Goal: Information Seeking & Learning: Check status

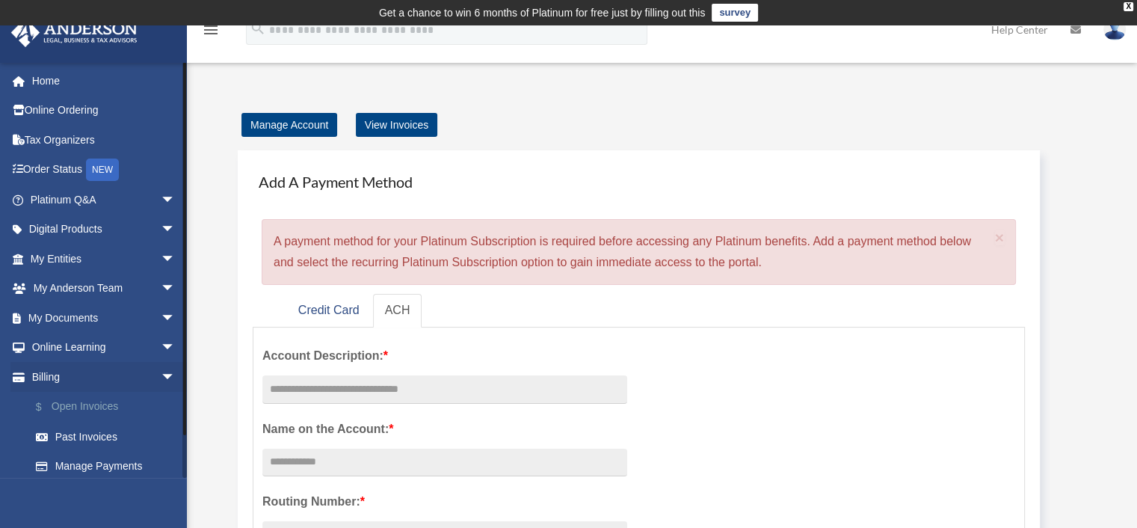
click at [69, 409] on link "$ Open Invoices" at bounding box center [109, 407] width 177 height 31
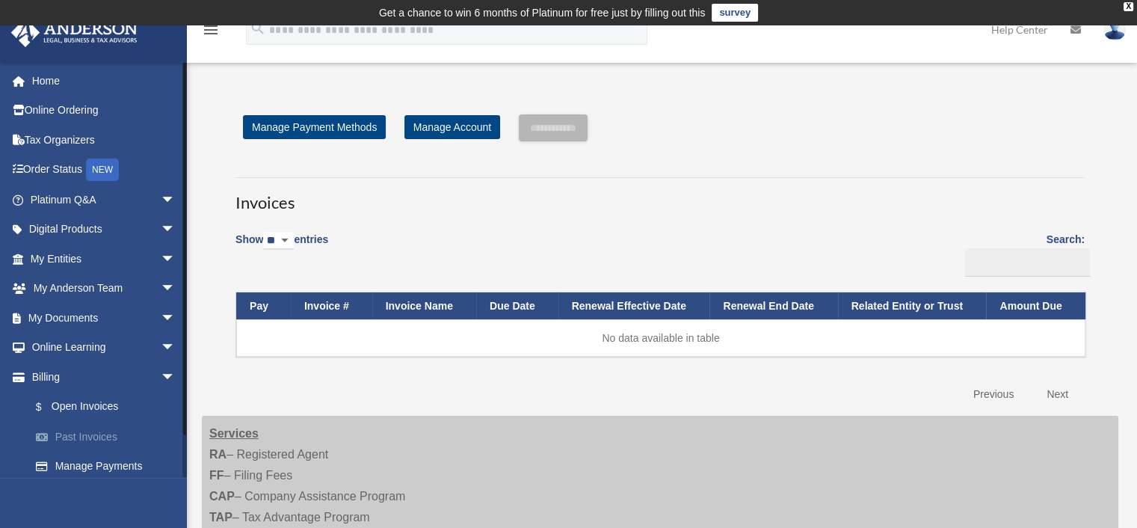
click at [80, 435] on link "Past Invoices" at bounding box center [109, 437] width 177 height 30
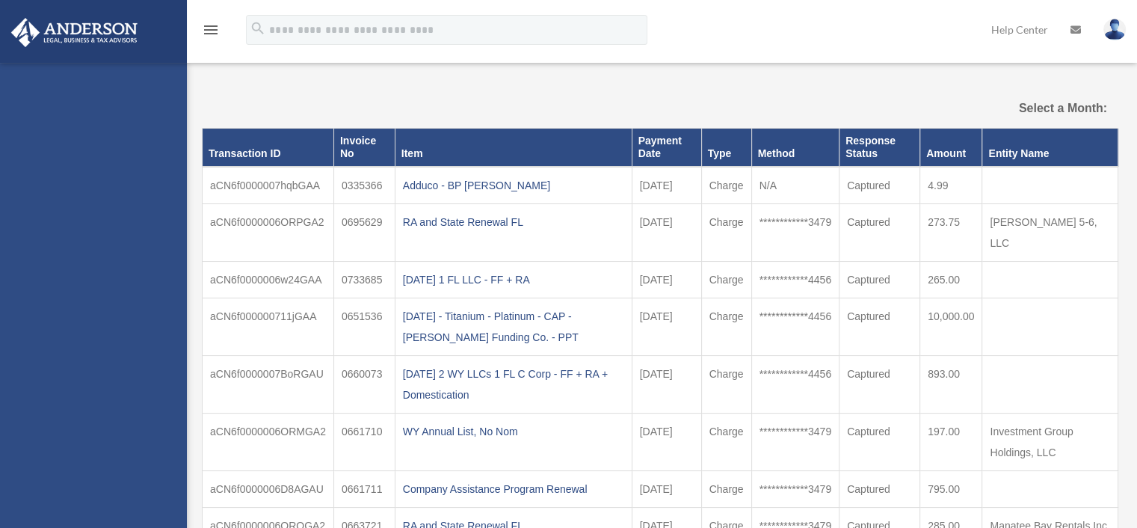
select select
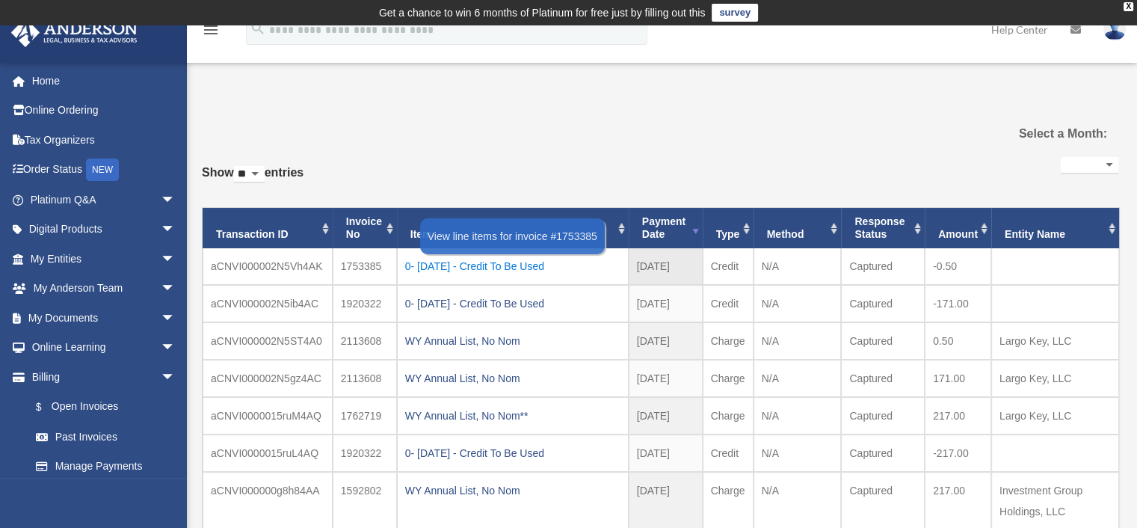
click at [508, 265] on div "0- 2023-09-26 - Credit To Be Used" at bounding box center [512, 266] width 215 height 21
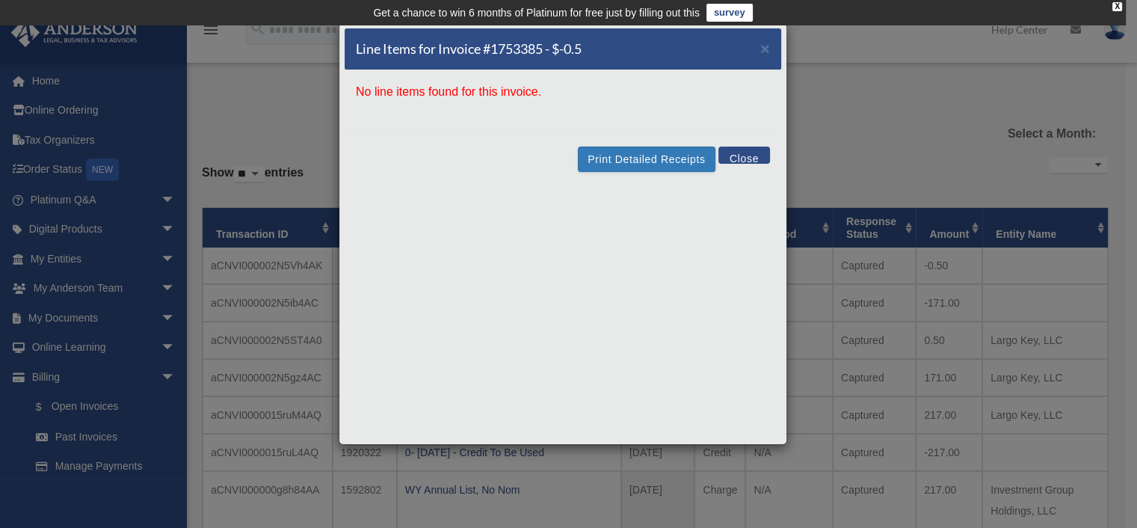
click at [745, 162] on button "Close" at bounding box center [744, 154] width 52 height 17
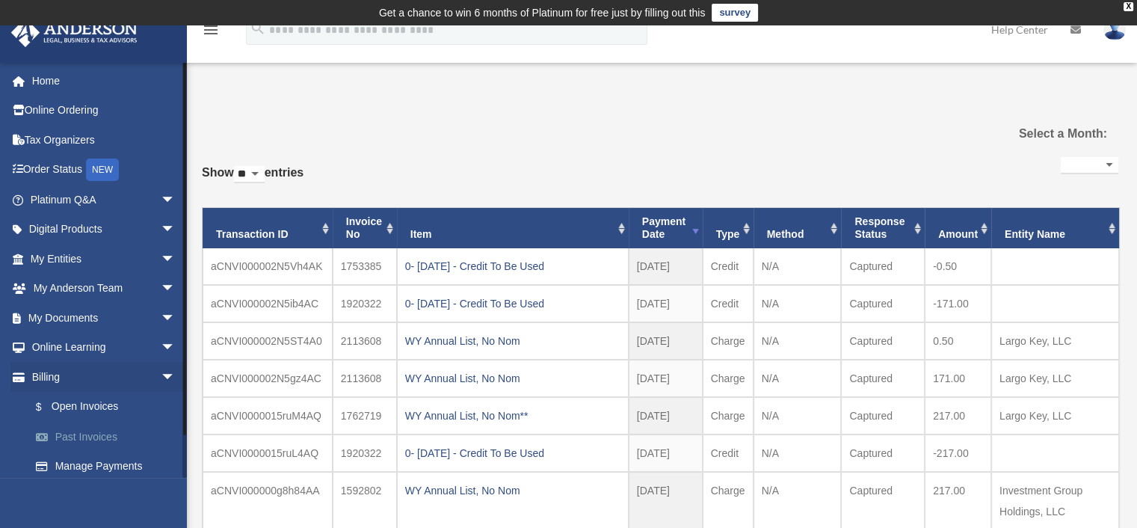
click at [77, 436] on link "Past Invoices" at bounding box center [109, 437] width 177 height 30
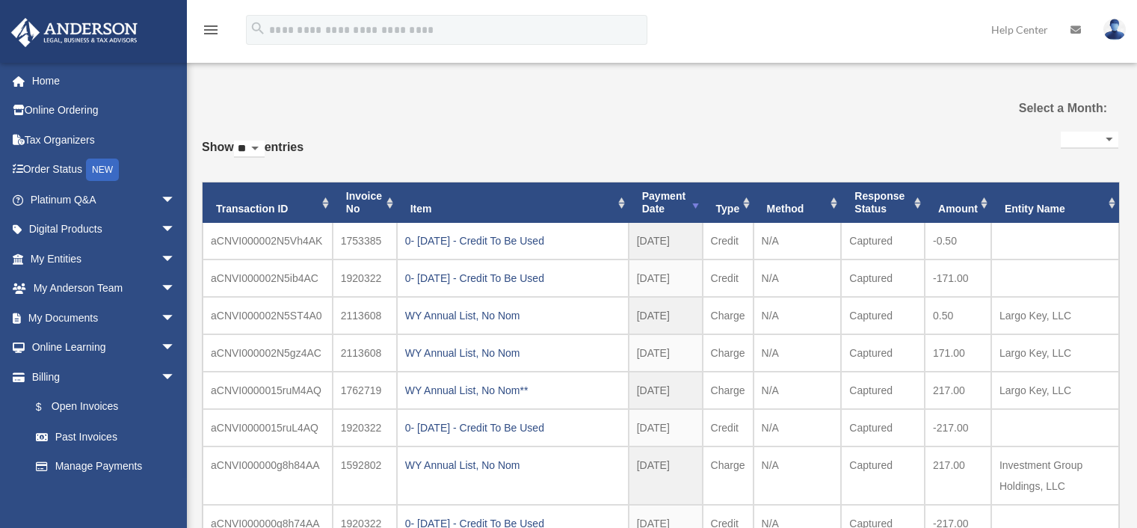
select select
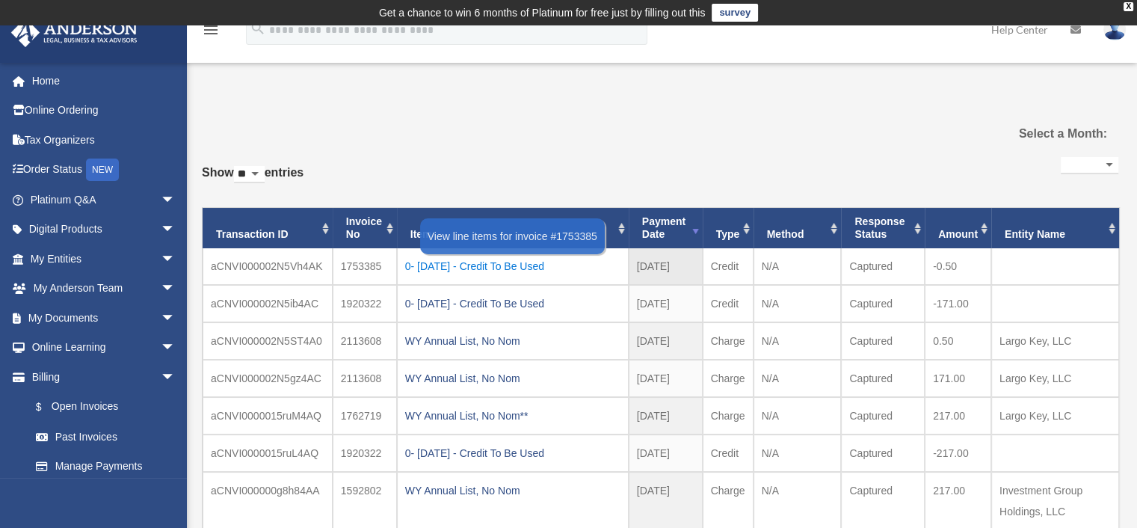
click at [504, 265] on div "0- 2023-09-26 - Credit To Be Used" at bounding box center [512, 266] width 215 height 21
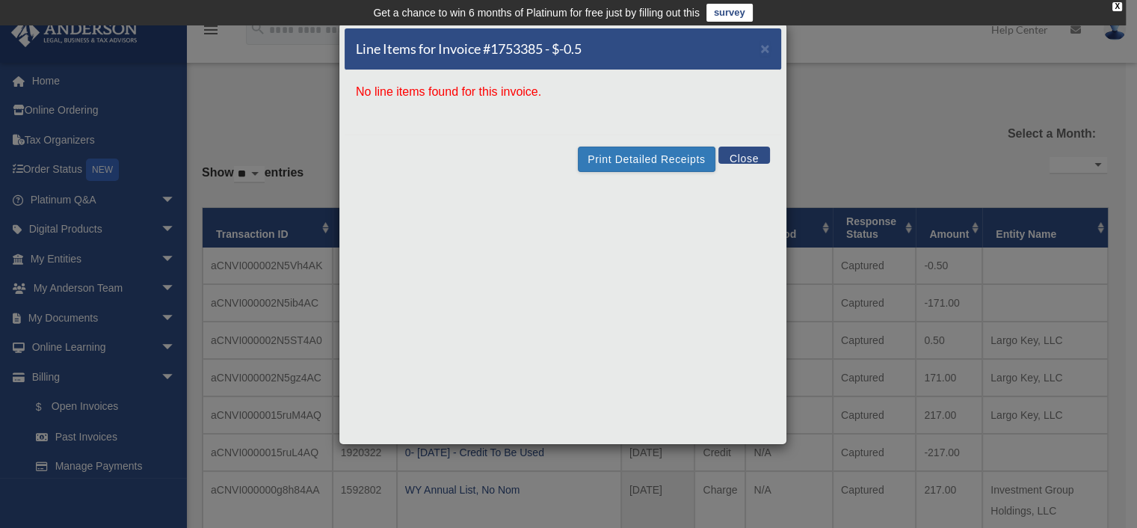
click at [753, 163] on button "Close" at bounding box center [744, 154] width 52 height 17
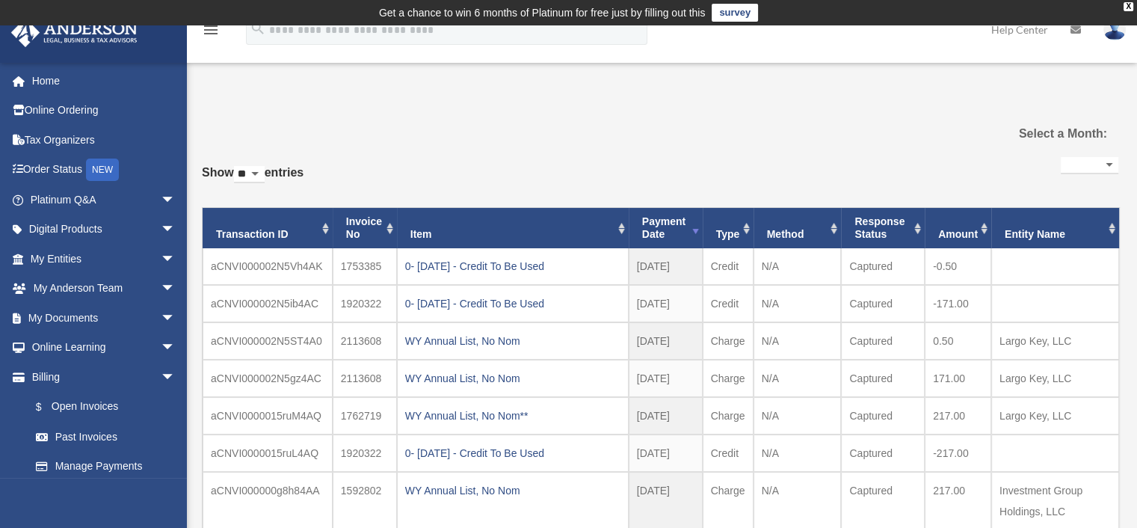
click at [469, 306] on div "0- 2024-01-23 - Credit To Be Used" at bounding box center [512, 303] width 215 height 21
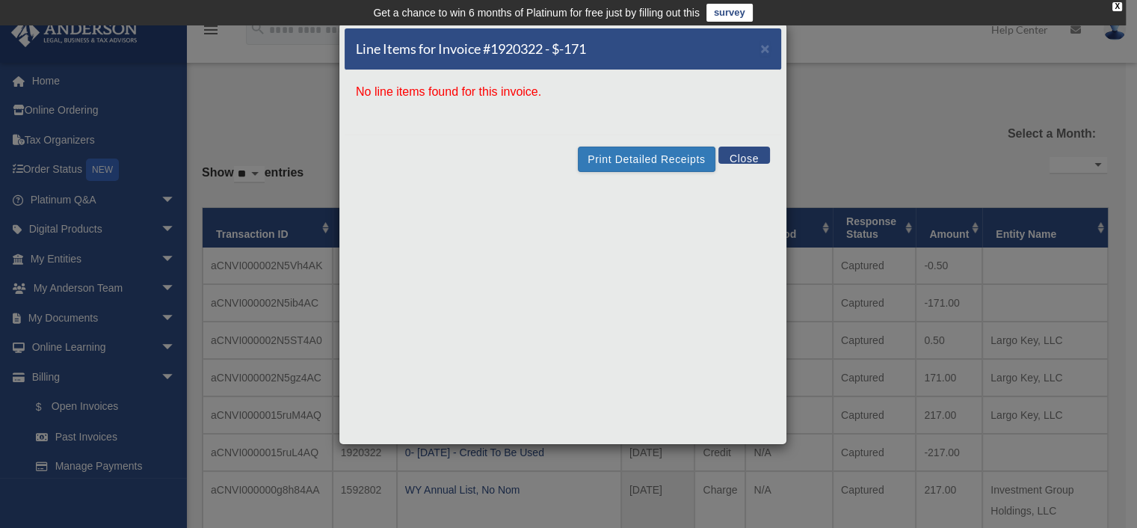
click at [741, 157] on button "Close" at bounding box center [744, 154] width 52 height 17
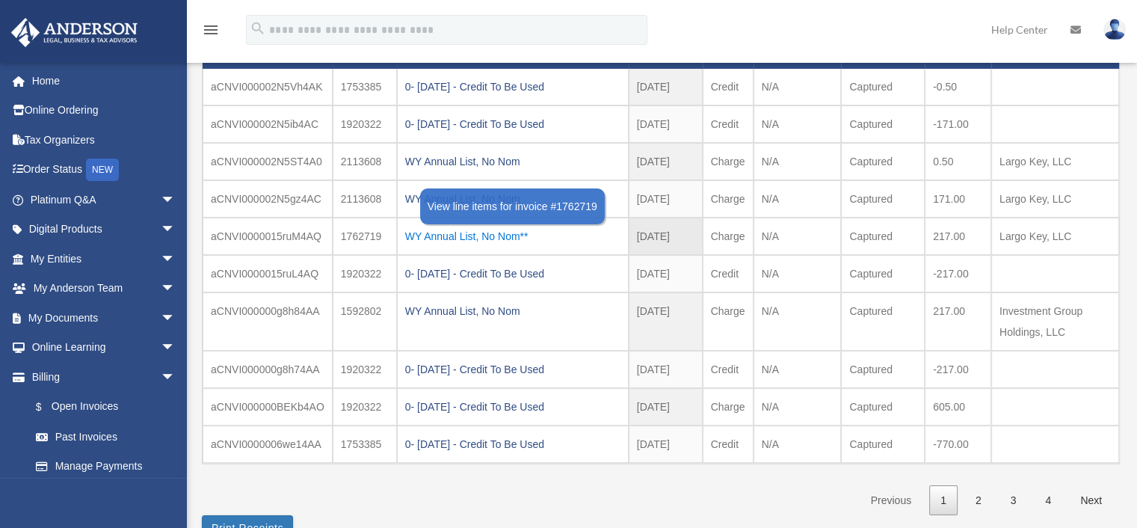
scroll to position [299, 0]
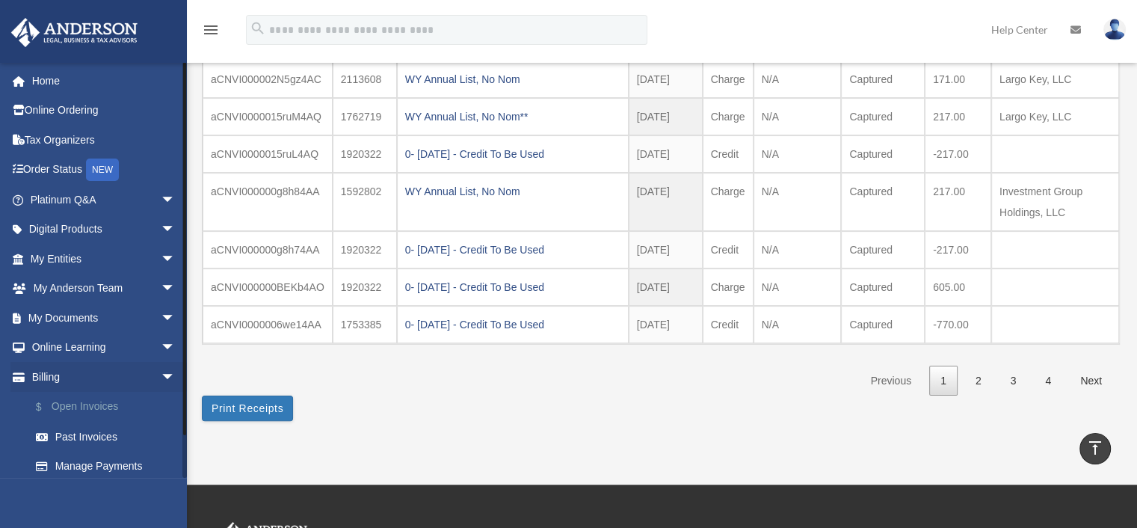
click at [79, 411] on link "$ Open Invoices" at bounding box center [109, 407] width 177 height 31
click at [80, 407] on link "$ Open Invoices" at bounding box center [109, 407] width 177 height 31
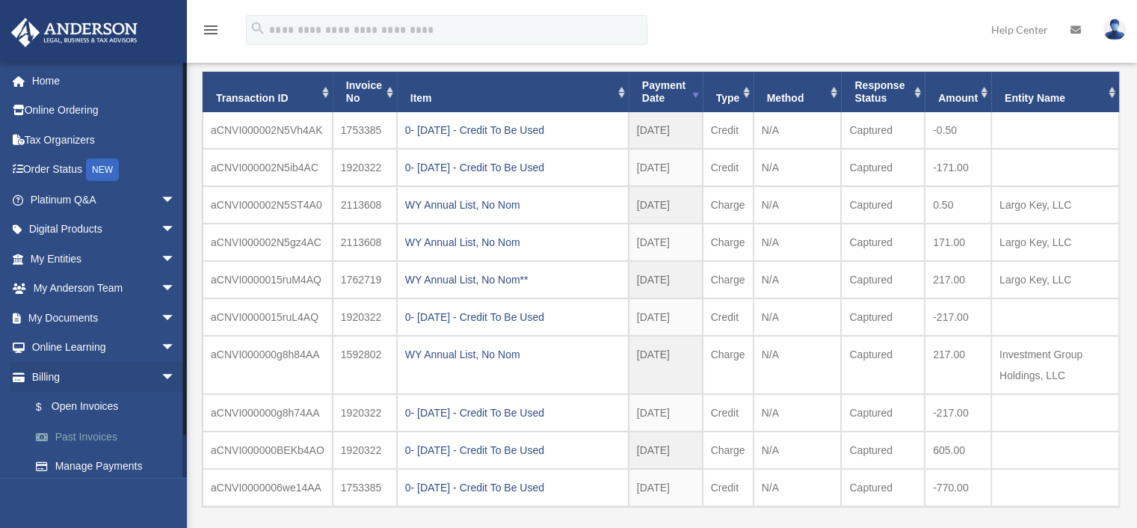
scroll to position [0, 0]
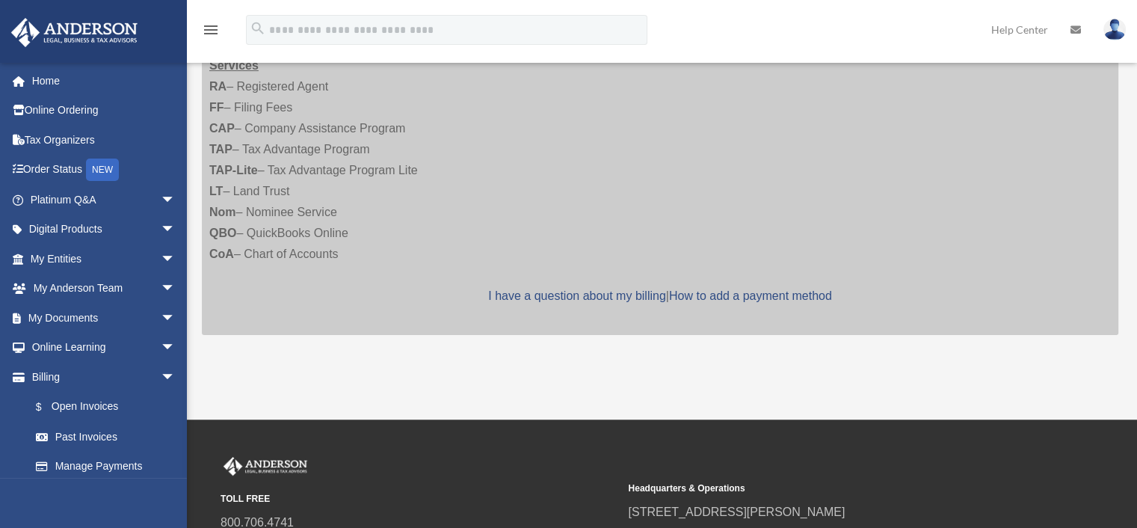
scroll to position [374, 0]
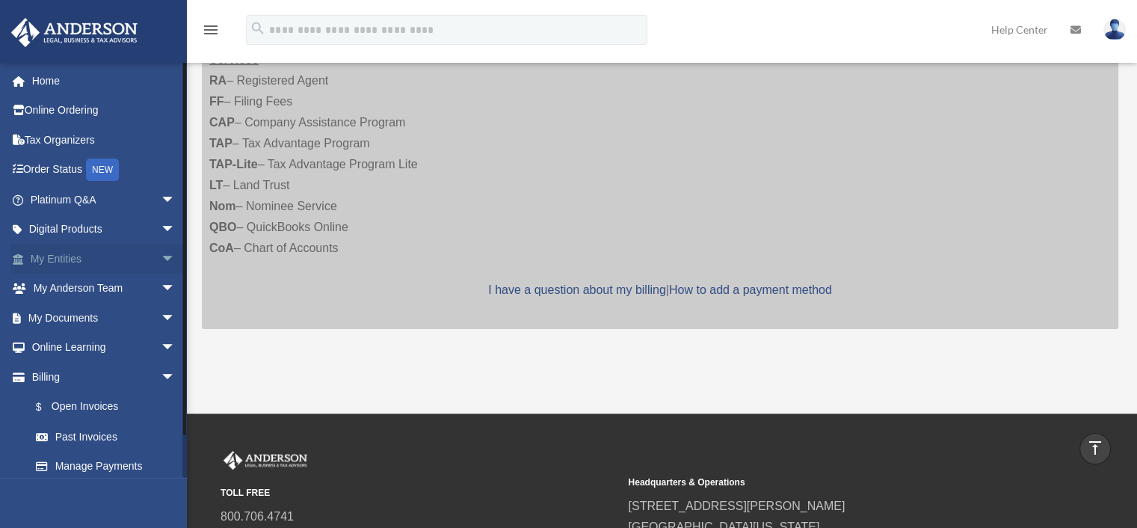
click at [70, 257] on link "My Entities arrow_drop_down" at bounding box center [104, 259] width 188 height 30
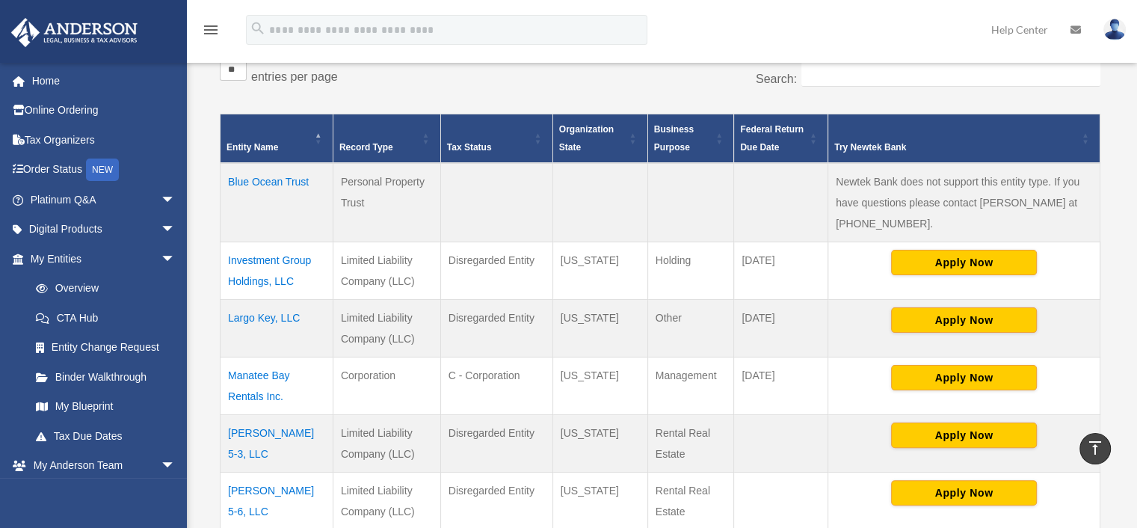
scroll to position [224, 0]
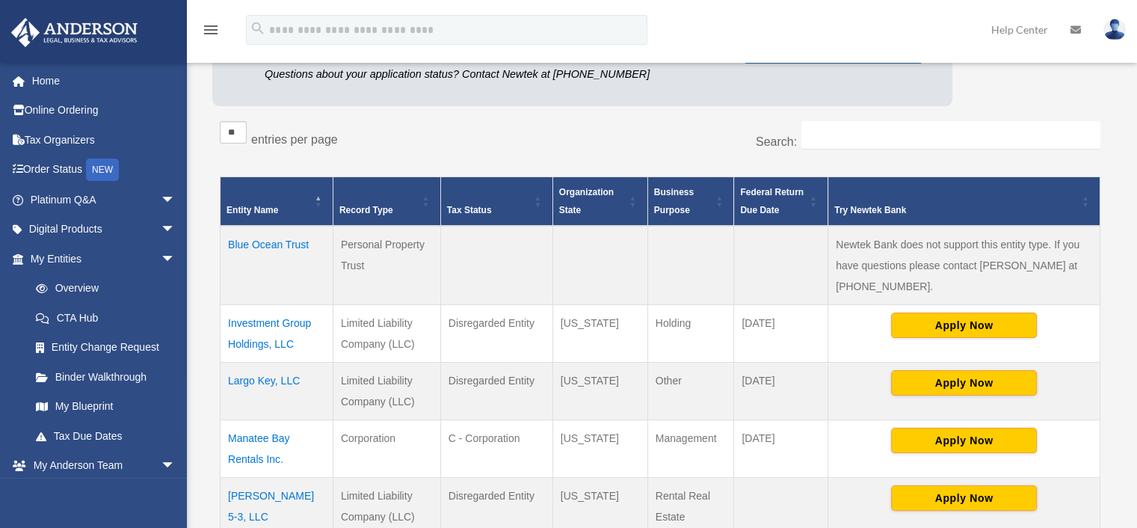
click at [269, 242] on td "Blue Ocean Trust" at bounding box center [276, 265] width 113 height 79
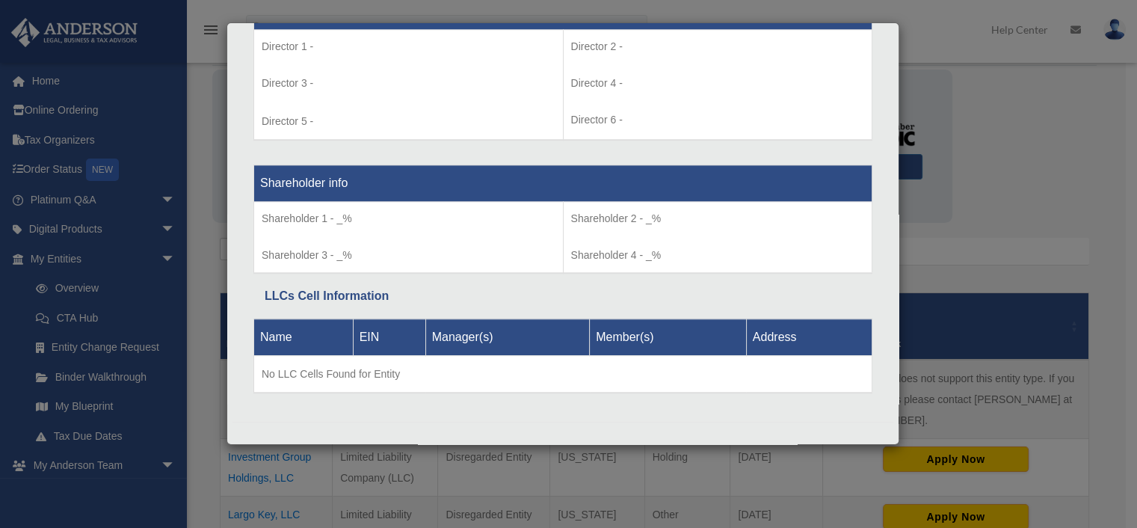
scroll to position [0, 0]
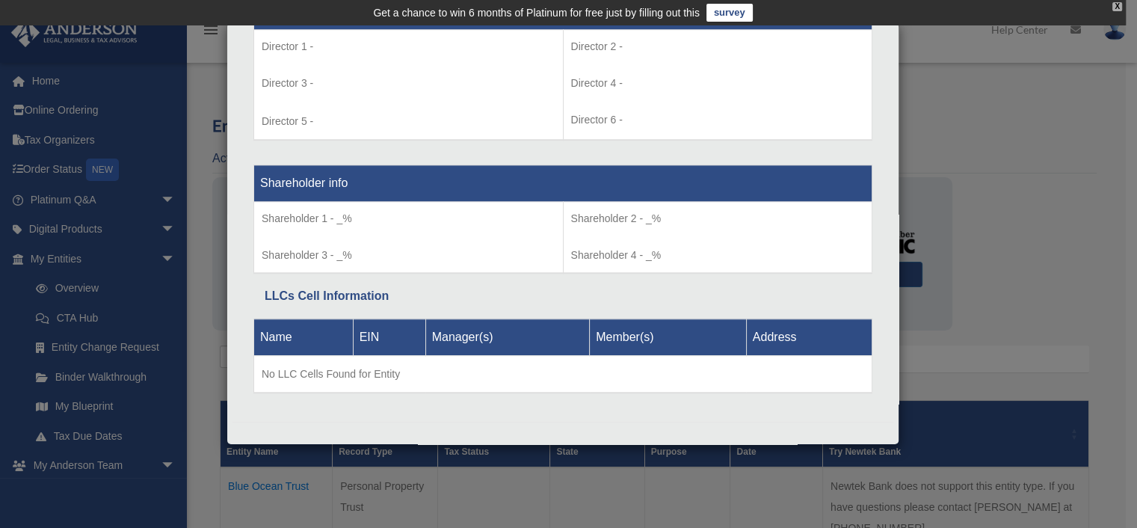
click at [1120, 9] on div "X" at bounding box center [1117, 6] width 10 height 9
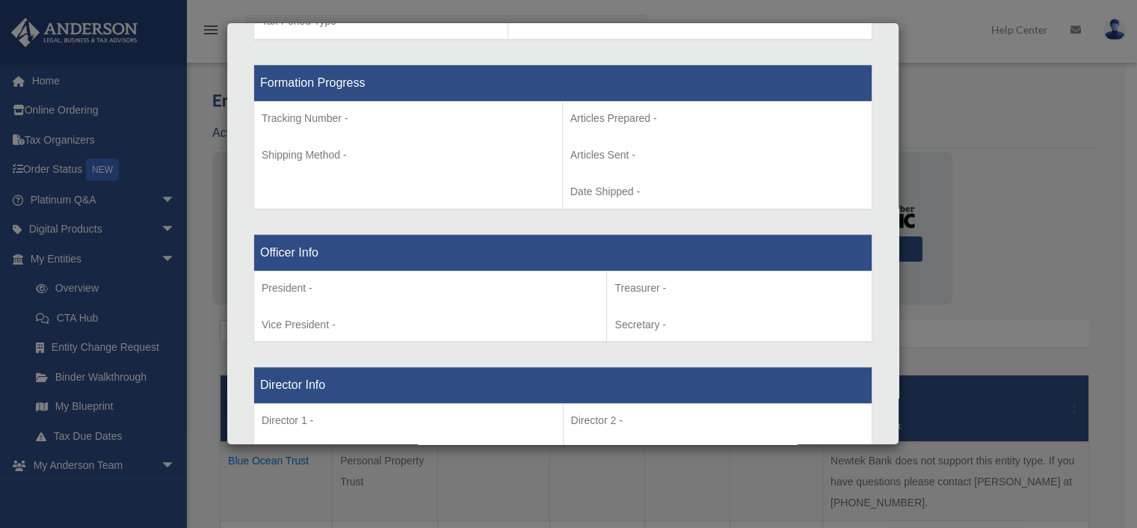
scroll to position [316, 0]
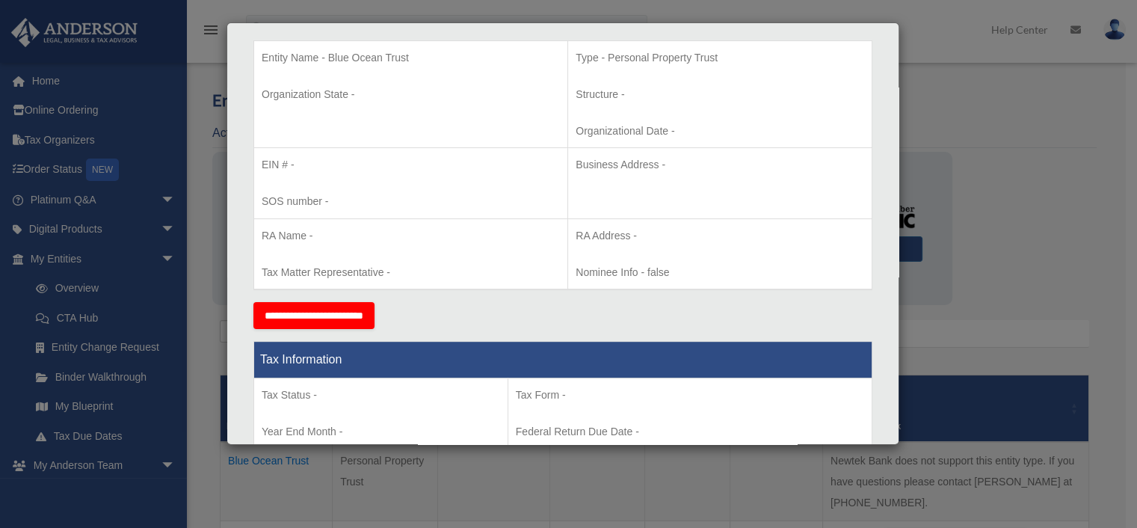
click at [1043, 220] on div "Details × Articles Sent Organizational Date" at bounding box center [568, 264] width 1137 height 528
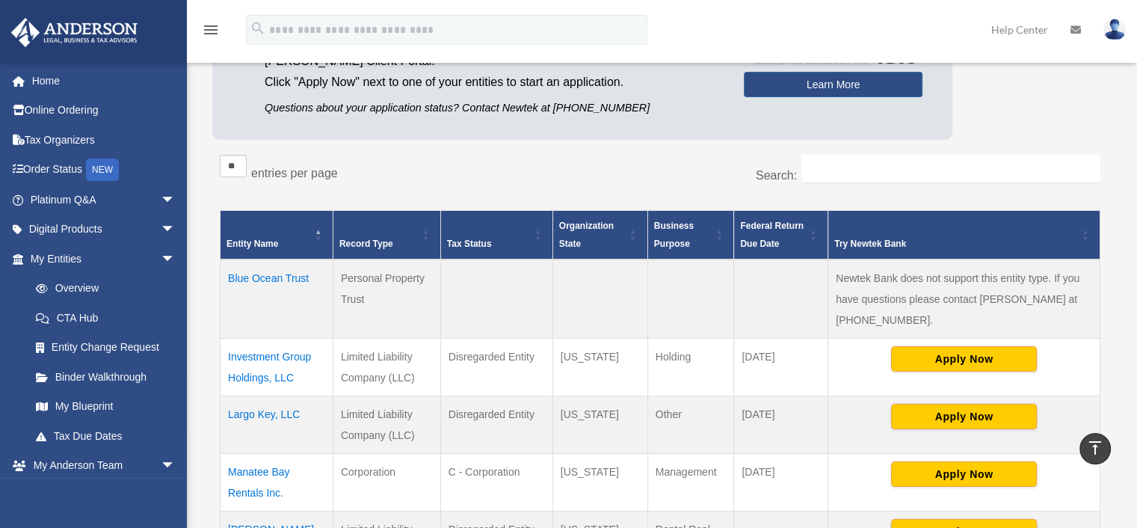
scroll to position [75, 0]
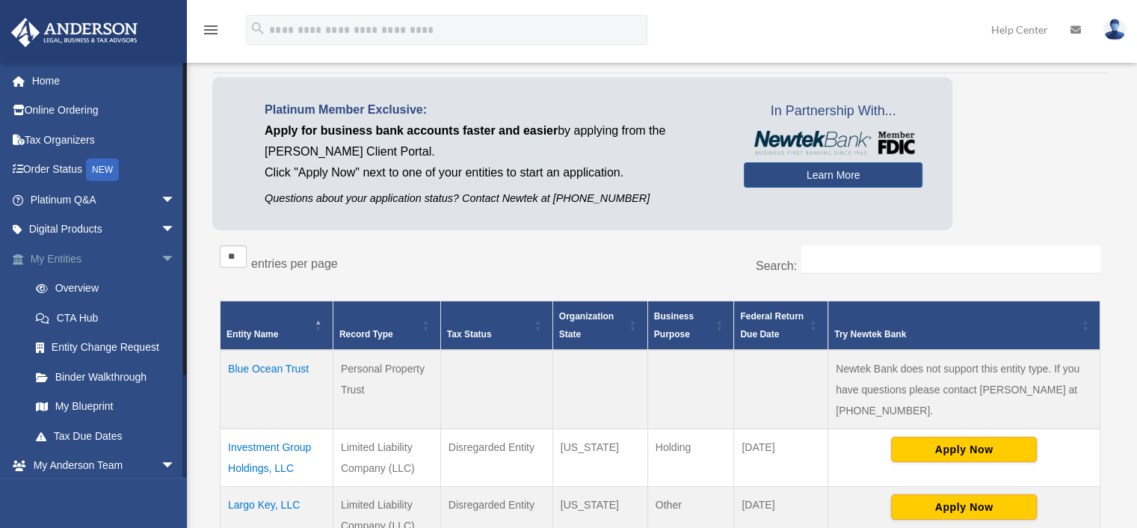
click at [59, 260] on link "My Entities arrow_drop_down" at bounding box center [104, 259] width 188 height 30
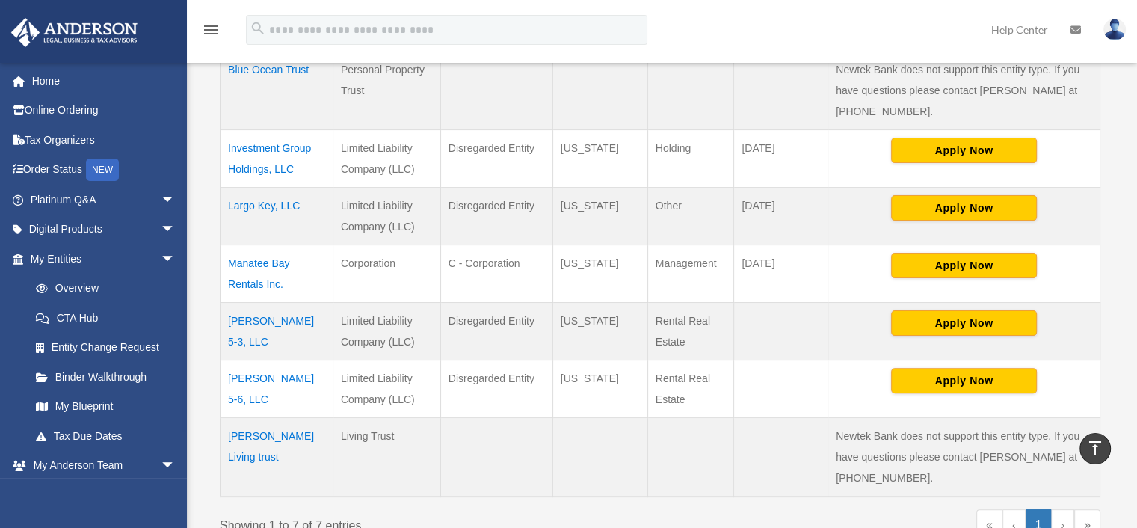
scroll to position [299, 0]
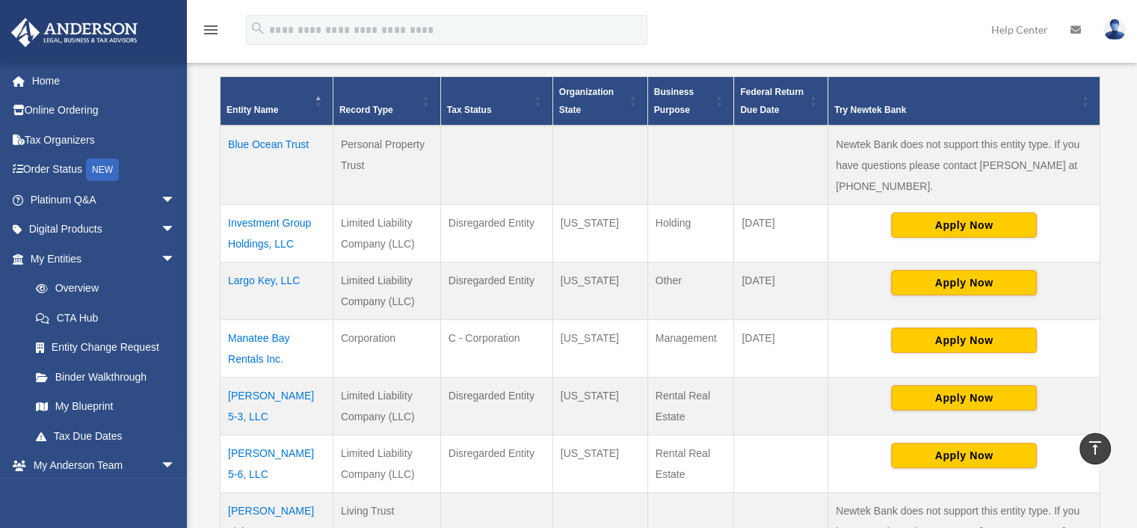
click at [265, 229] on td "Investment Group Holdings, LLC" at bounding box center [276, 233] width 113 height 58
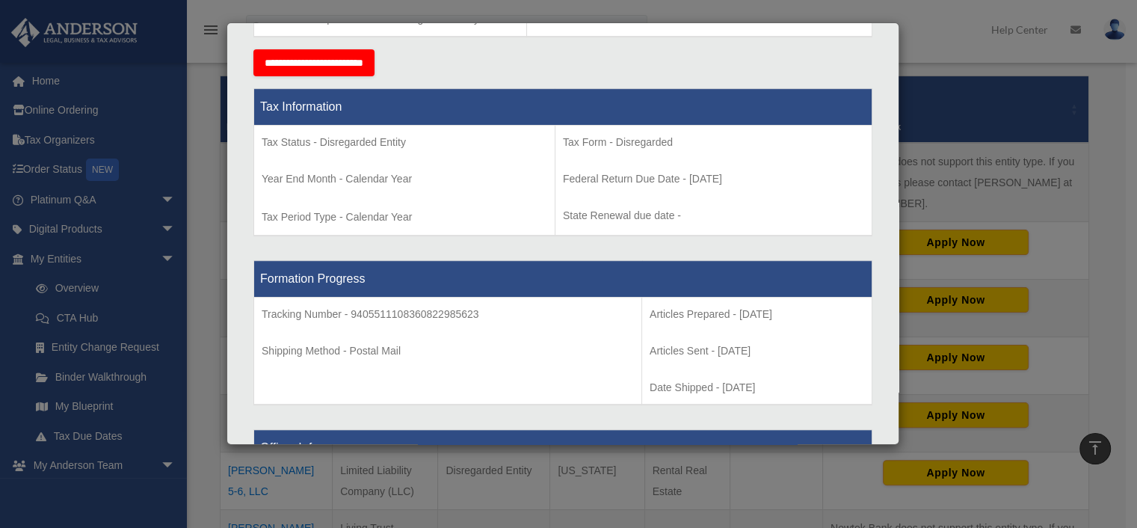
scroll to position [448, 0]
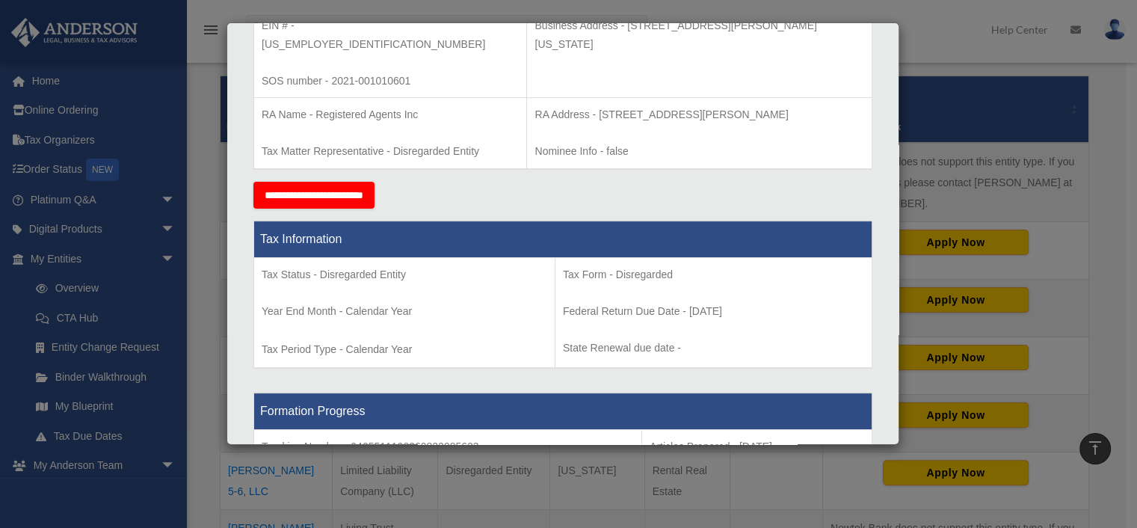
click at [1121, 164] on div "Details × Articles Sent Organizational Date" at bounding box center [568, 264] width 1137 height 528
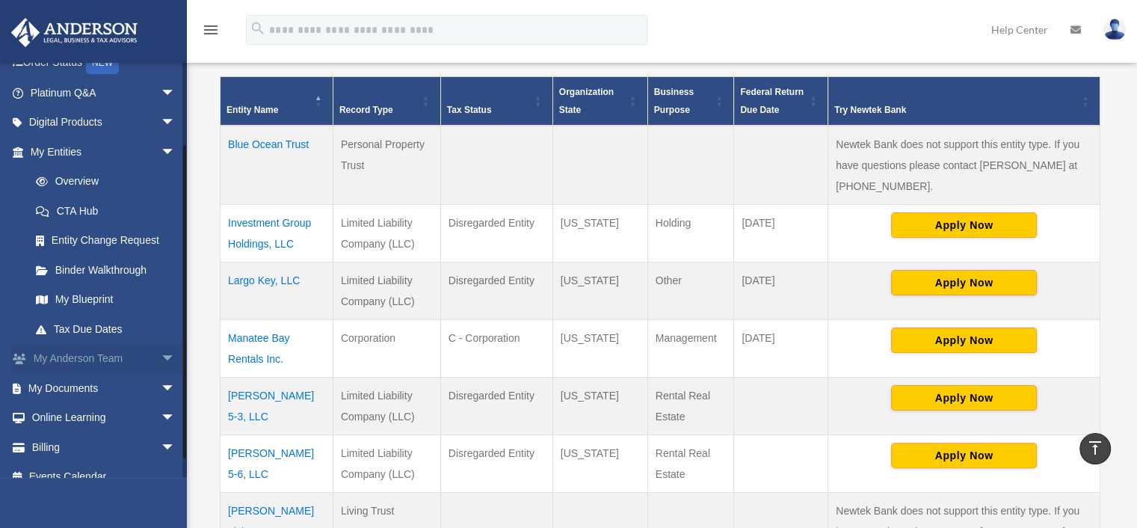
scroll to position [123, 0]
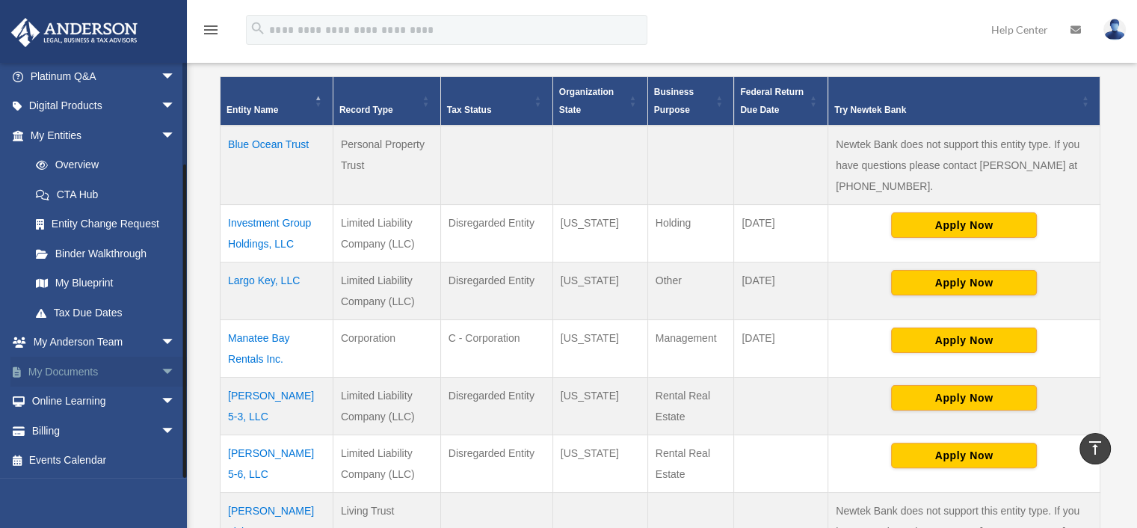
click at [161, 370] on span "arrow_drop_down" at bounding box center [176, 371] width 30 height 31
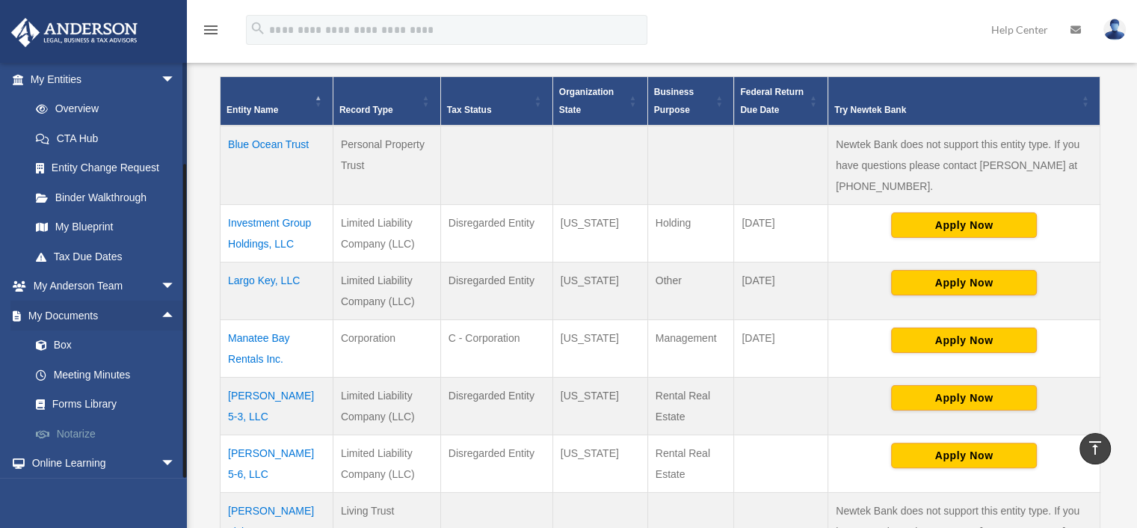
scroll to position [242, 0]
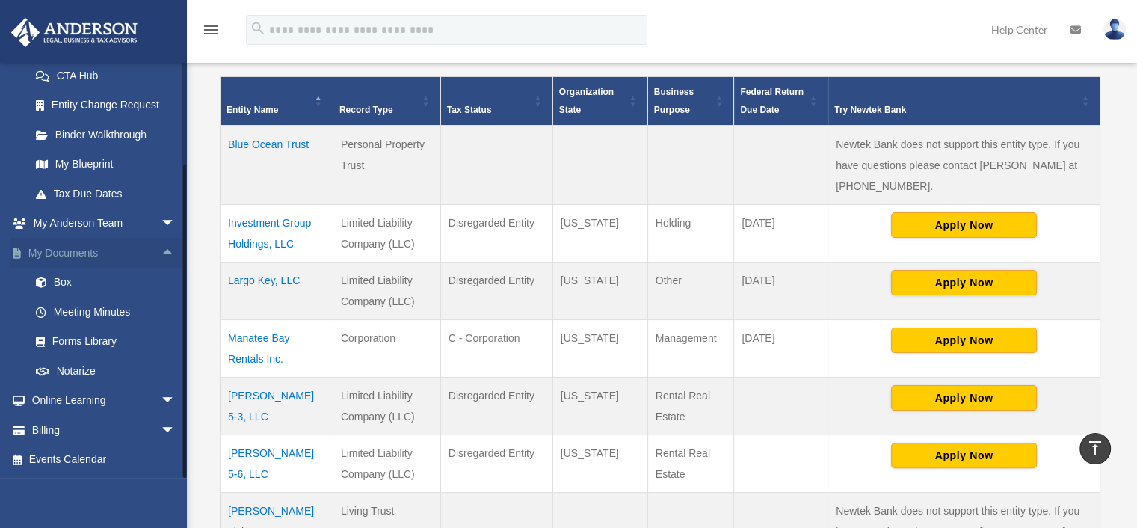
click at [161, 244] on span "arrow_drop_up" at bounding box center [176, 253] width 30 height 31
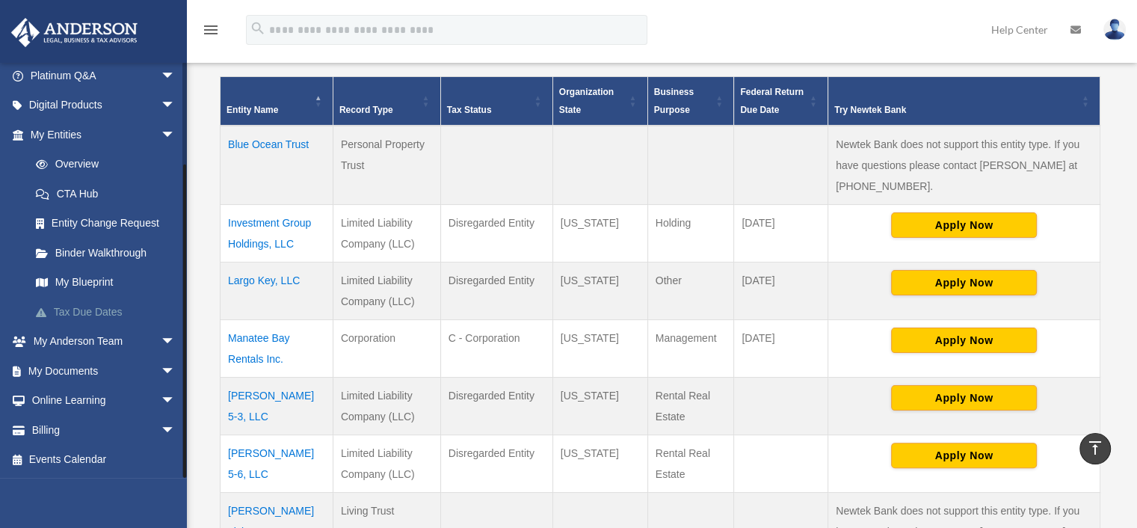
scroll to position [123, 0]
click at [46, 433] on link "Billing arrow_drop_down" at bounding box center [104, 431] width 188 height 30
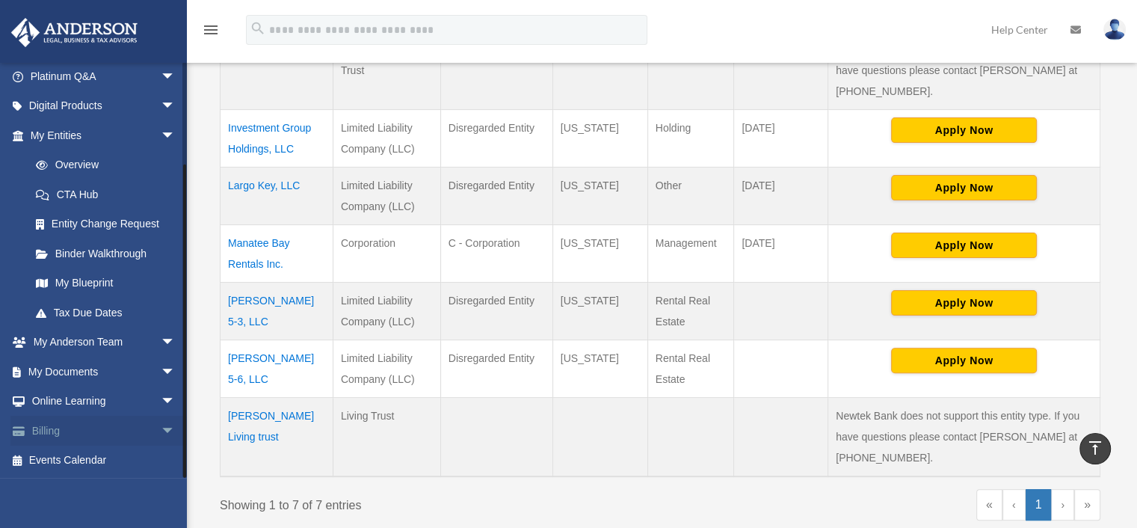
scroll to position [523, 0]
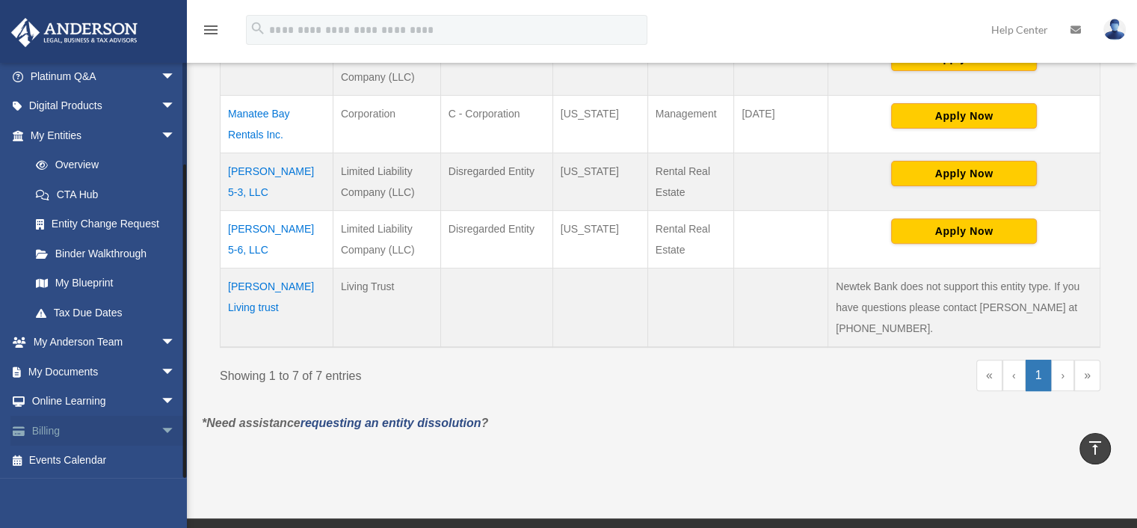
click at [161, 428] on span "arrow_drop_down" at bounding box center [176, 431] width 30 height 31
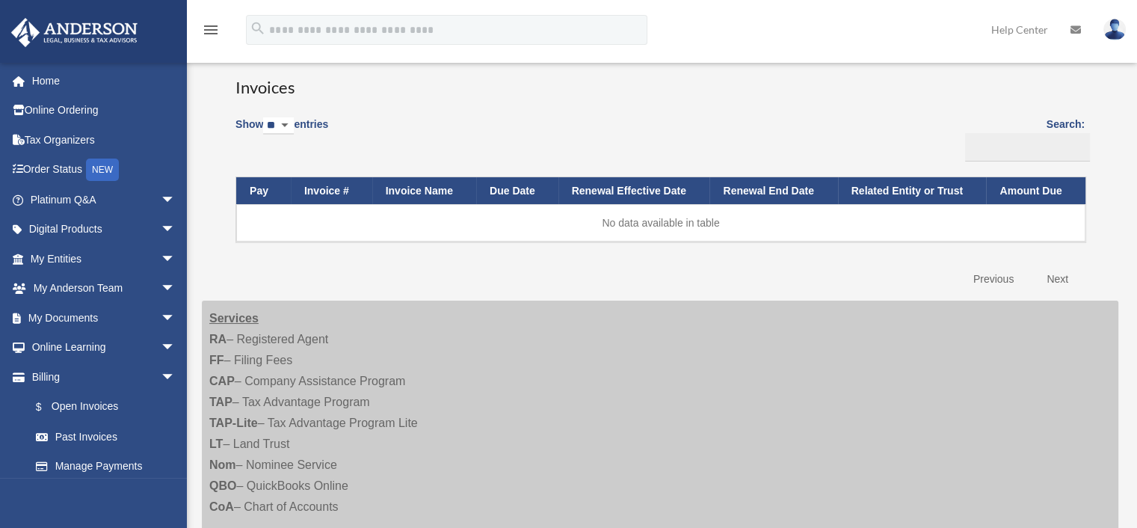
scroll to position [149, 0]
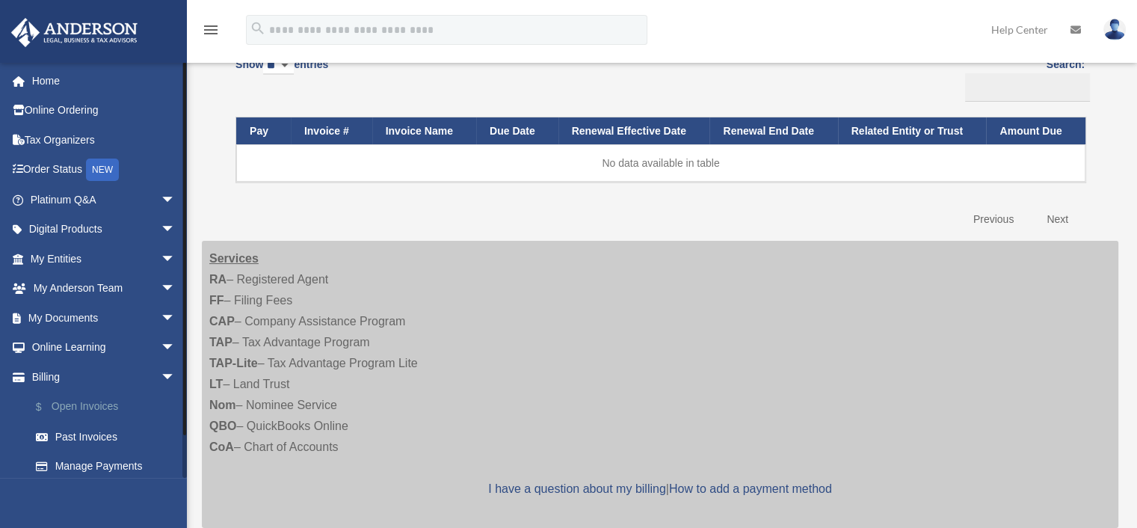
click at [84, 407] on link "$ Open Invoices" at bounding box center [109, 407] width 177 height 31
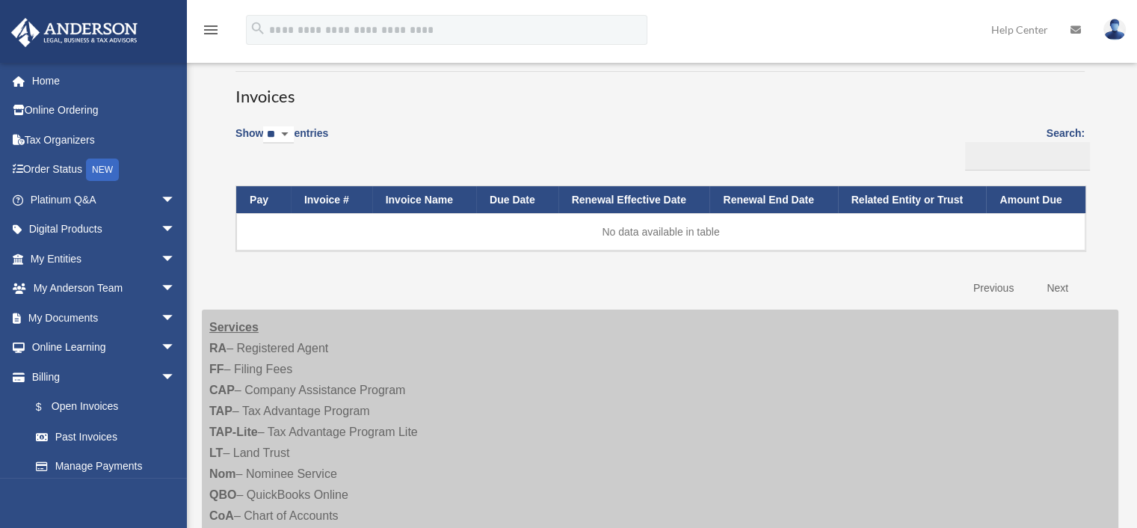
scroll to position [0, 0]
